Goal: Transaction & Acquisition: Purchase product/service

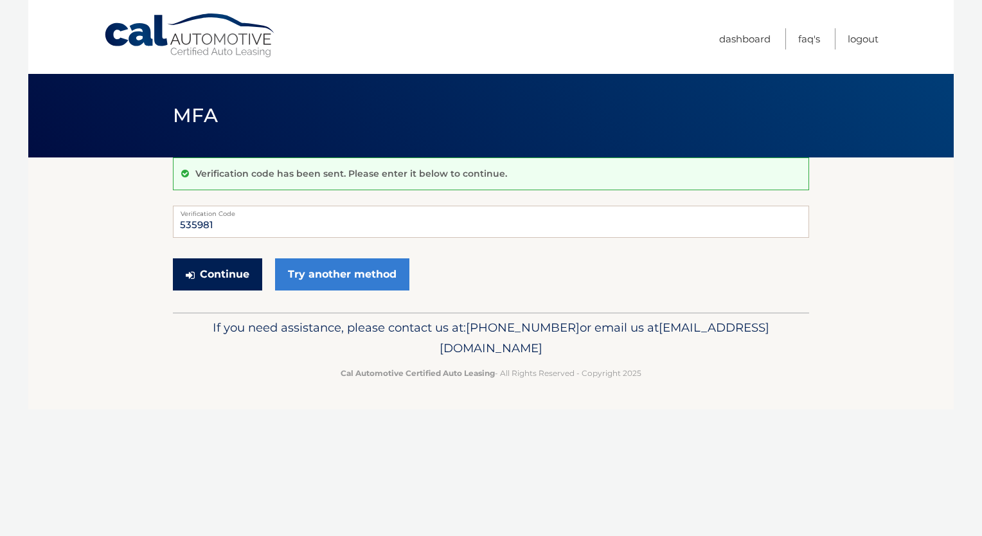
type input "535981"
click at [213, 264] on button "Continue" at bounding box center [217, 274] width 89 height 32
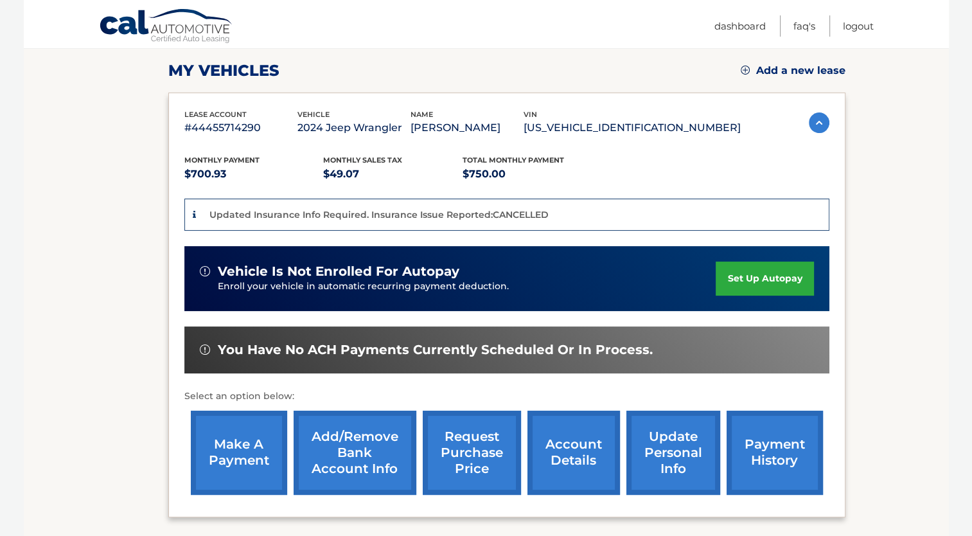
scroll to position [193, 0]
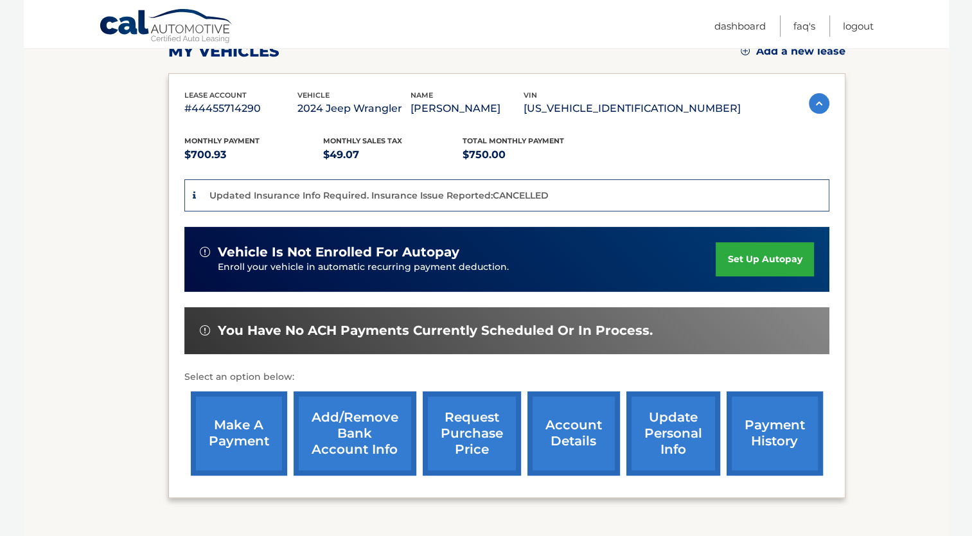
click at [262, 414] on link "make a payment" at bounding box center [239, 433] width 96 height 84
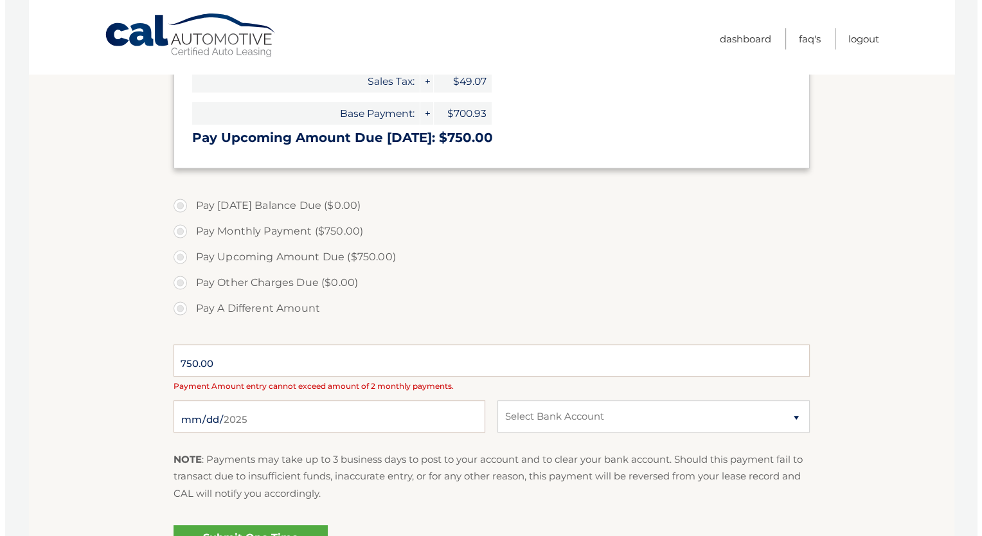
scroll to position [321, 0]
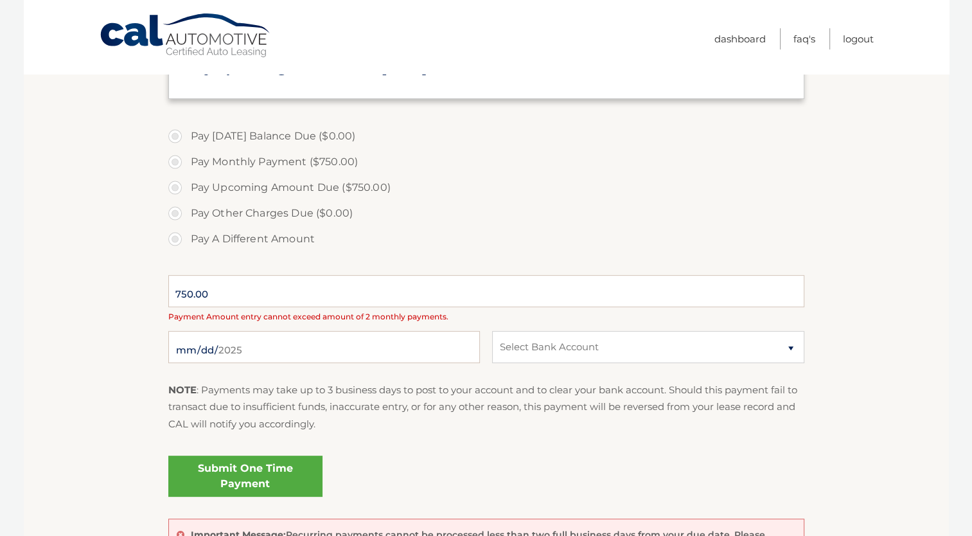
select select "MmNjYWMxNWQtNzk4Mi00YTg3LTg1NmQtOTU5ODkwMzgxODc0"
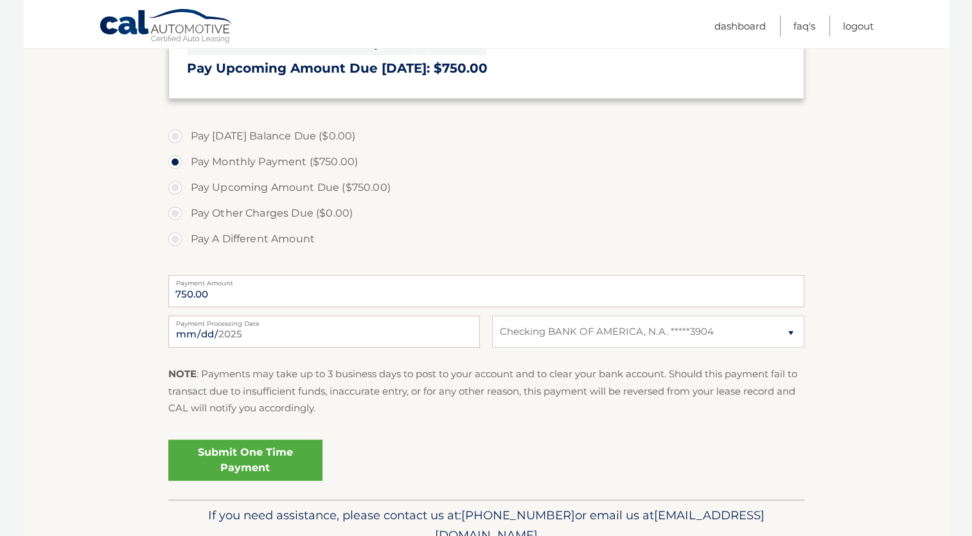
click at [247, 454] on link "Submit One Time Payment" at bounding box center [245, 460] width 154 height 41
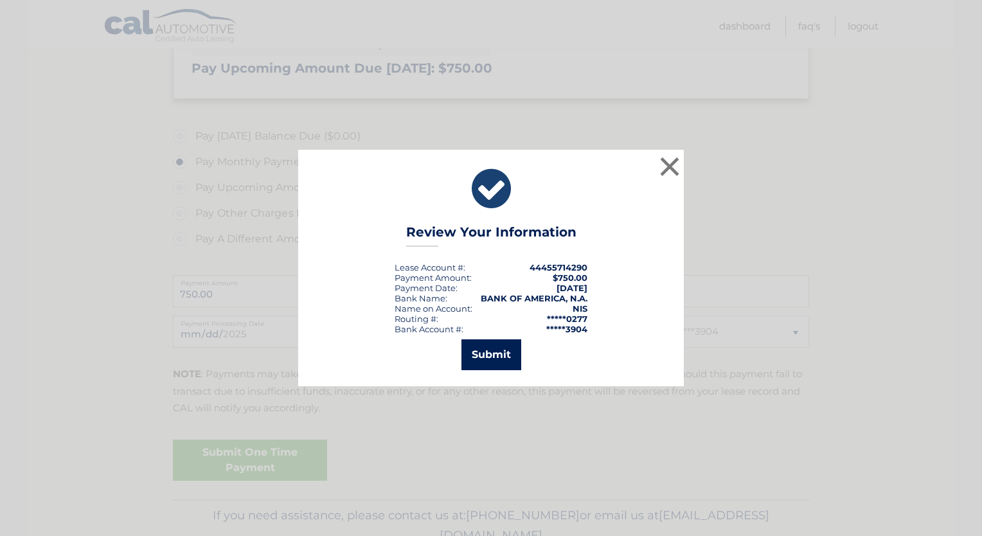
click at [479, 354] on button "Submit" at bounding box center [491, 354] width 60 height 31
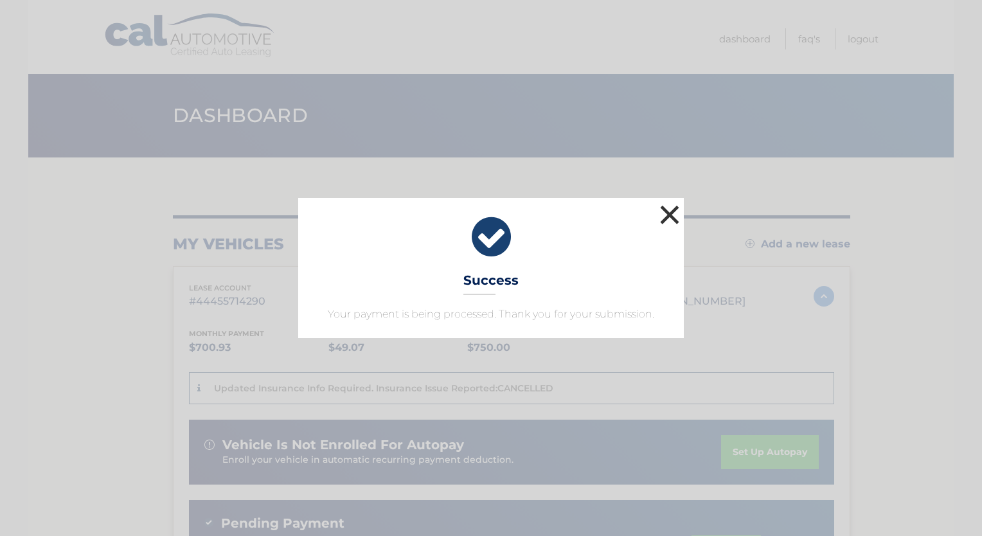
click at [662, 222] on button "×" at bounding box center [670, 215] width 26 height 26
